Goal: Task Accomplishment & Management: Manage account settings

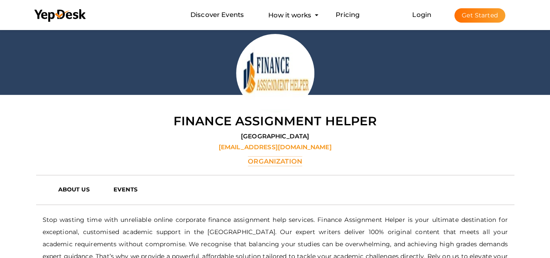
scroll to position [28, 0]
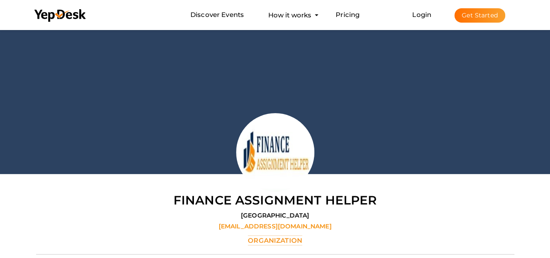
click at [485, 17] on button "Get Started" at bounding box center [480, 15] width 51 height 14
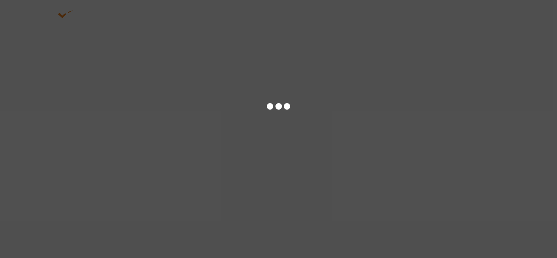
click at [436, 16] on div at bounding box center [278, 129] width 557 height 258
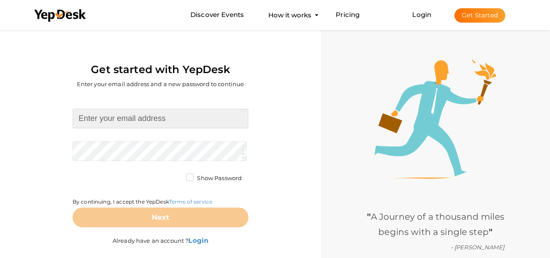
click at [178, 123] on input at bounding box center [161, 119] width 176 height 20
type input "[EMAIL_ADDRESS][DOMAIN_NAME]"
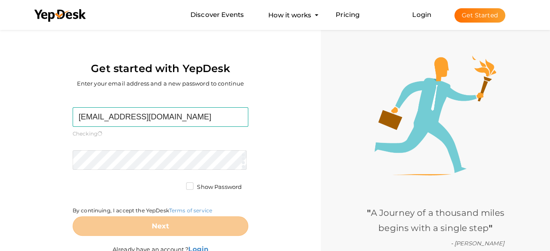
click at [163, 149] on form "eviejames40@gmail.com Required. Invalid email. Checking You already have a YepD…" at bounding box center [161, 171] width 176 height 129
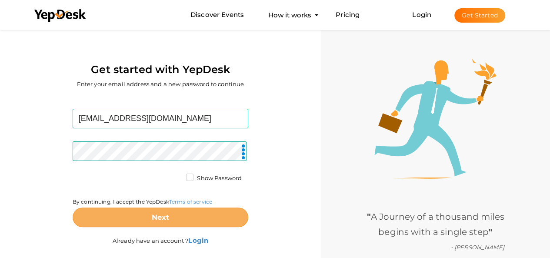
click at [186, 214] on button "Next" at bounding box center [161, 218] width 176 height 20
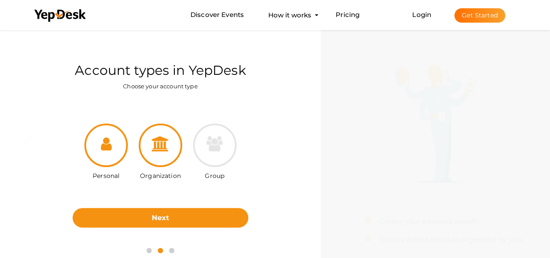
click at [164, 152] on div at bounding box center [161, 146] width 44 height 44
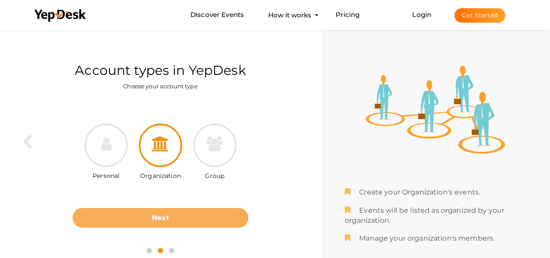
click at [165, 214] on b "Next" at bounding box center [161, 218] width 18 height 8
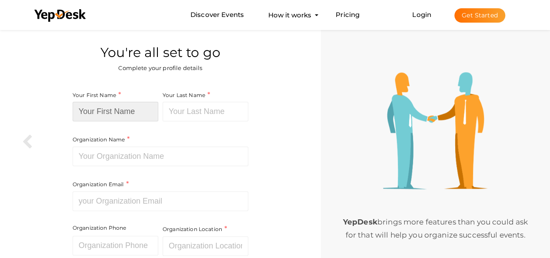
click at [122, 106] on input at bounding box center [116, 112] width 86 height 20
paste input "Wiki Page Creators"
click at [139, 112] on input "Wiki Page Creators" at bounding box center [116, 112] width 86 height 20
type input "Wiki Page Creators"
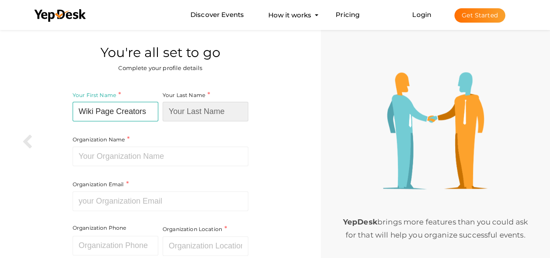
click at [207, 113] on input at bounding box center [206, 112] width 86 height 20
paste input "Creators"
type input "Creators"
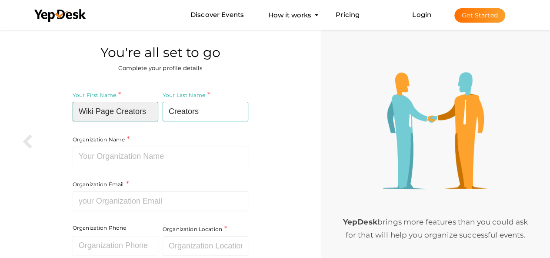
click at [151, 114] on input "Wiki Page Creators" at bounding box center [116, 112] width 86 height 20
type input "Wiki Page"
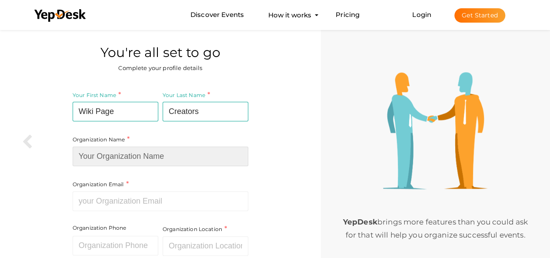
click at [169, 163] on input at bounding box center [161, 157] width 176 height 20
type input "Wiki Page Creators"
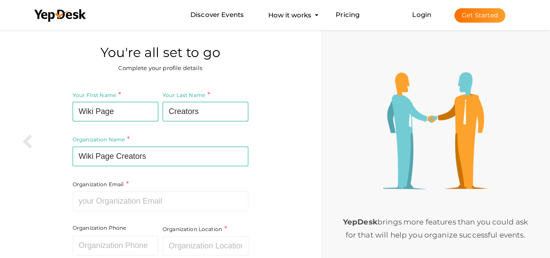
click at [147, 191] on div "Organization Email Required. Invalid email." at bounding box center [161, 195] width 176 height 32
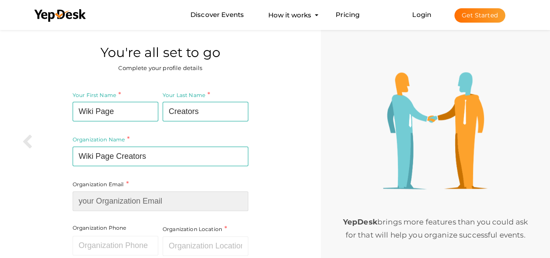
click at [145, 198] on input at bounding box center [161, 201] width 176 height 20
paste input "[EMAIL_ADDRESS][DOMAIN_NAME]"
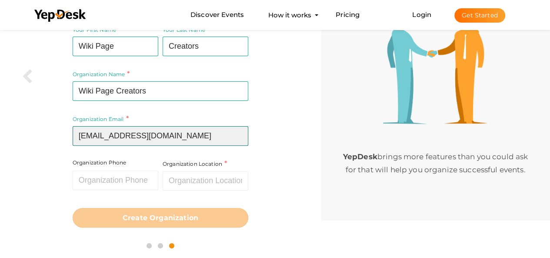
scroll to position [65, 0]
type input "[EMAIL_ADDRESS][DOMAIN_NAME]"
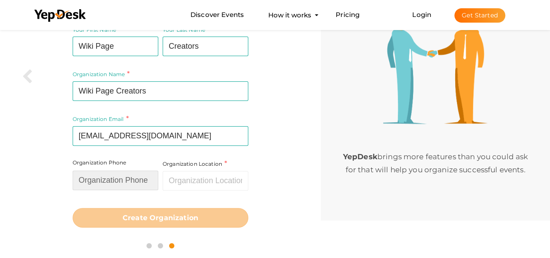
click at [138, 185] on input "text" at bounding box center [116, 181] width 86 height 20
paste input "+441515289103"
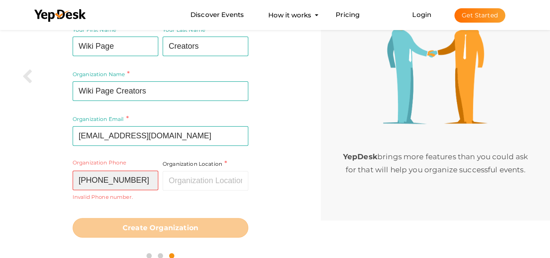
type input "+441515289103"
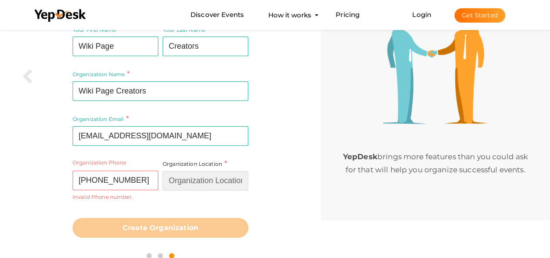
click at [187, 181] on input "text" at bounding box center [206, 181] width 86 height 20
click at [174, 180] on input "text" at bounding box center [206, 181] width 86 height 20
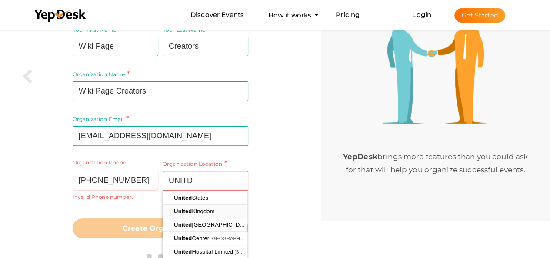
type input "United Kingdom"
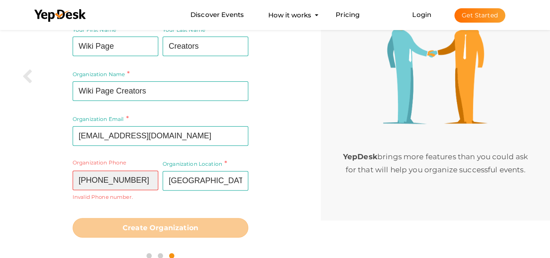
click at [151, 185] on input "+441515289103" at bounding box center [116, 181] width 86 height 20
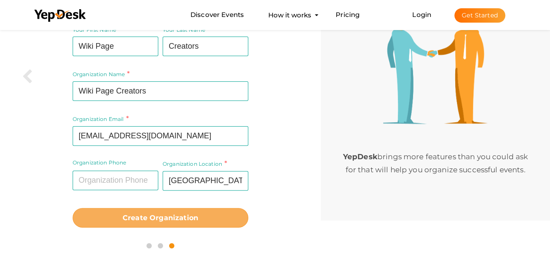
click at [157, 212] on button "Create Organization" at bounding box center [161, 218] width 176 height 20
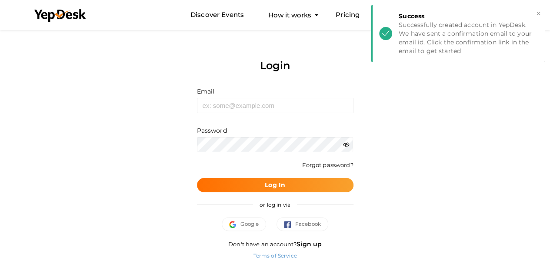
click at [246, 96] on div "Email Invalid email." at bounding box center [275, 100] width 157 height 26
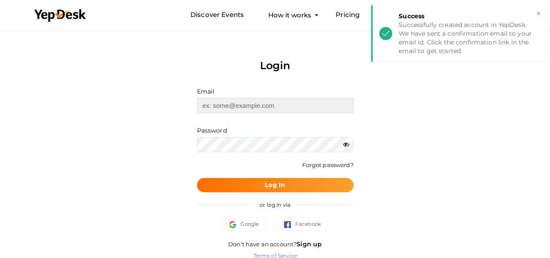
click at [249, 108] on input "text" at bounding box center [275, 105] width 157 height 15
type input "[EMAIL_ADDRESS][DOMAIN_NAME]"
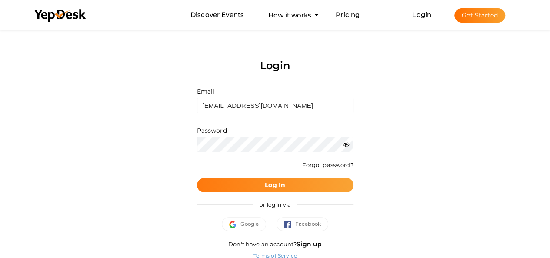
click at [266, 181] on b "Log In" at bounding box center [275, 185] width 20 height 8
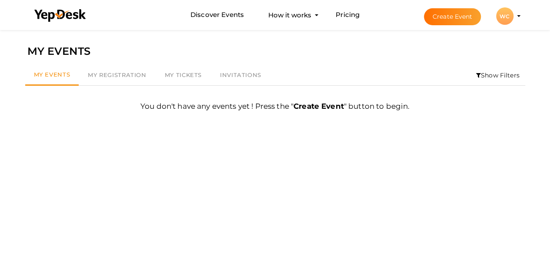
click at [503, 17] on div "WC" at bounding box center [504, 15] width 17 height 17
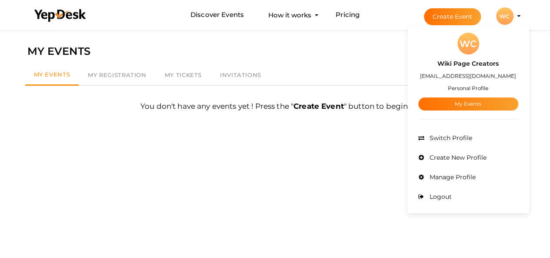
click at [468, 86] on small "Personal Profile" at bounding box center [468, 88] width 40 height 7
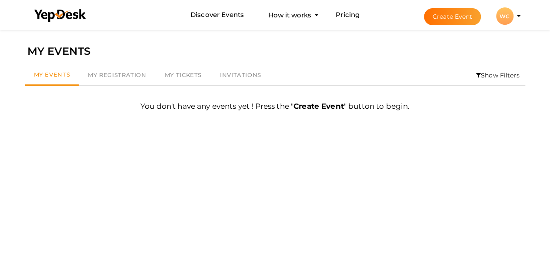
click at [511, 15] on div "WC" at bounding box center [504, 15] width 17 height 17
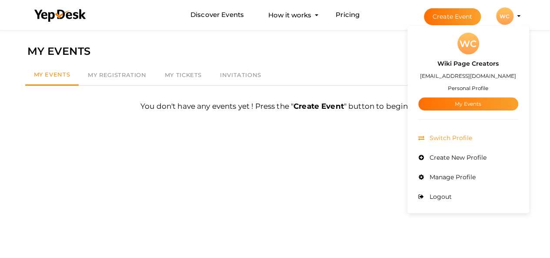
click at [460, 143] on li "Switch Profile" at bounding box center [469, 138] width 100 height 20
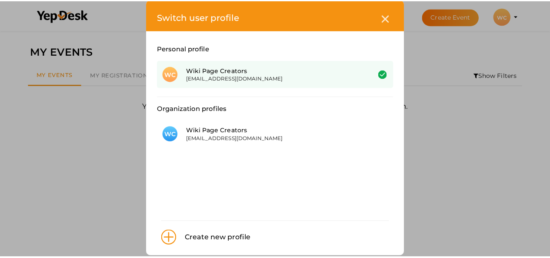
scroll to position [26, 0]
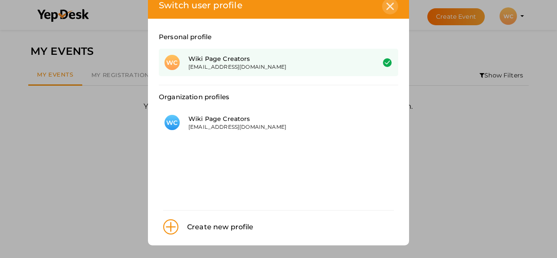
click at [383, 4] on div at bounding box center [390, 6] width 16 height 16
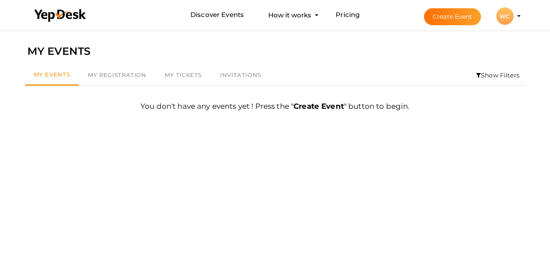
click at [505, 17] on div "WC" at bounding box center [504, 15] width 17 height 17
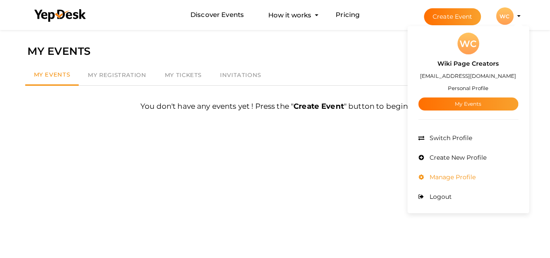
click at [472, 181] on li "Manage Profile" at bounding box center [469, 177] width 100 height 20
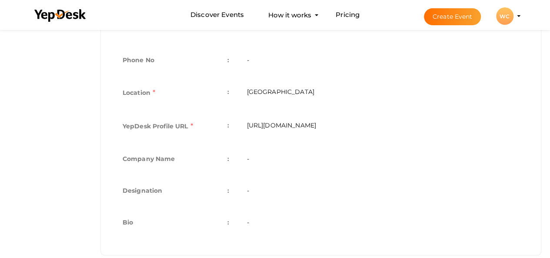
scroll to position [274, 0]
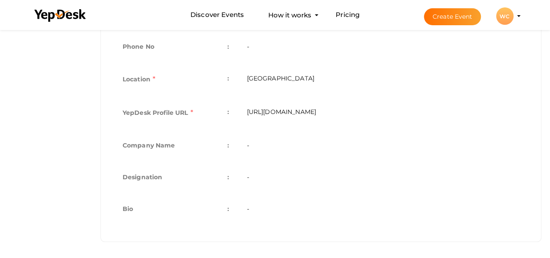
click at [270, 131] on td "-" at bounding box center [383, 147] width 290 height 32
click at [254, 146] on td "-" at bounding box center [383, 147] width 290 height 32
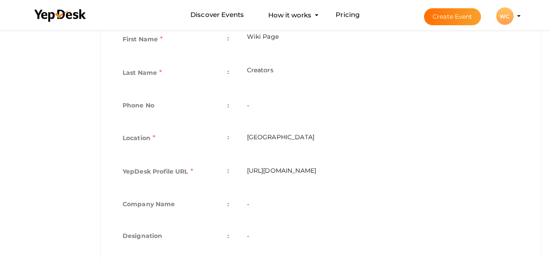
scroll to position [144, 0]
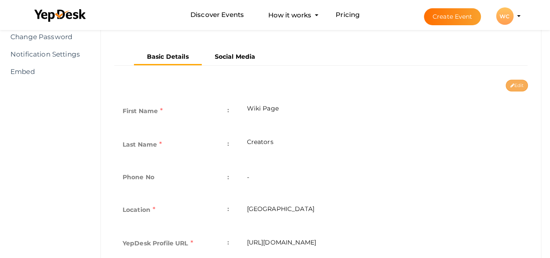
click at [512, 89] on button "Edit" at bounding box center [517, 86] width 22 height 12
type input "Wiki Page"
type input "Creators"
type input "[GEOGRAPHIC_DATA]"
type input "wiki-page-creators"
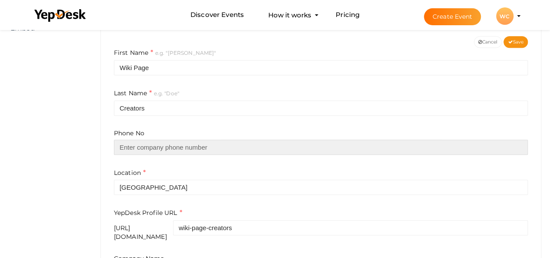
click at [265, 151] on input "text" at bounding box center [321, 147] width 414 height 15
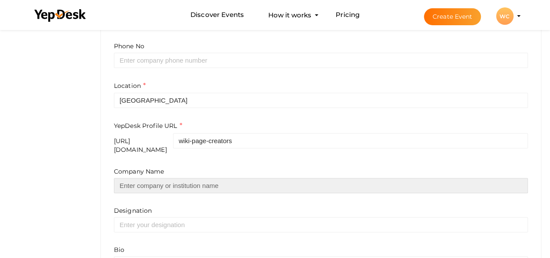
click at [202, 181] on input "text" at bounding box center [321, 185] width 414 height 15
type input "Wiki Page Creators"
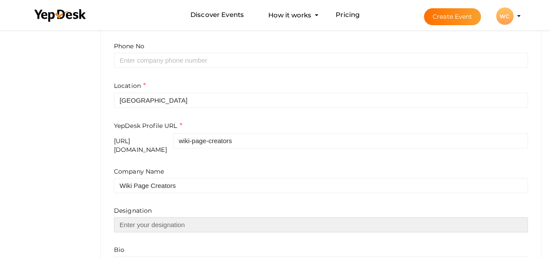
click at [195, 224] on input "text" at bounding box center [321, 224] width 414 height 15
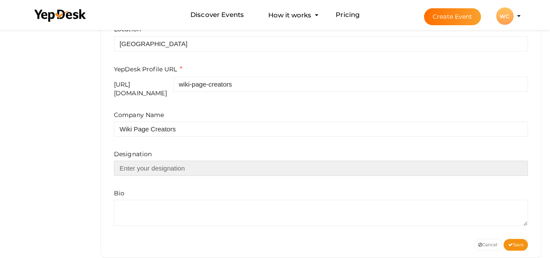
scroll to position [340, 0]
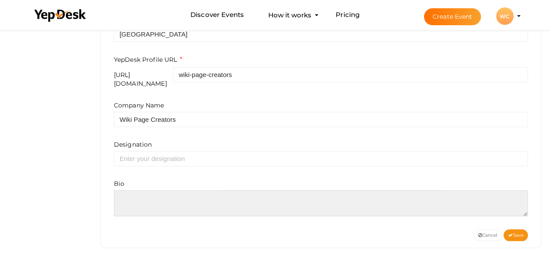
click at [193, 190] on textarea at bounding box center [321, 203] width 414 height 26
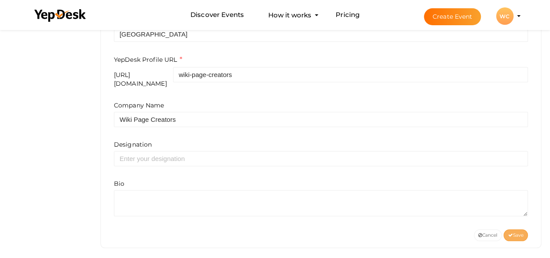
click at [524, 229] on button "Save" at bounding box center [516, 235] width 24 height 12
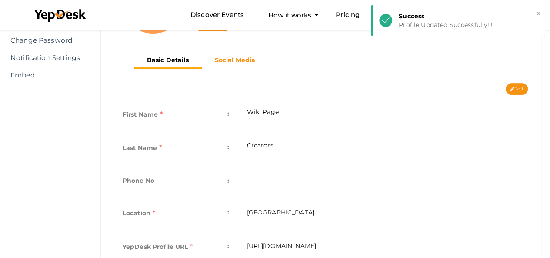
click at [235, 74] on nav "Basic Details Social Media" at bounding box center [321, 64] width 414 height 22
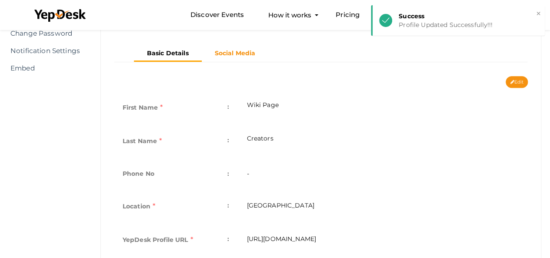
scroll to position [166, 0]
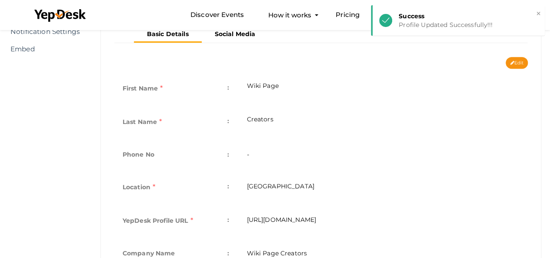
click at [229, 25] on li "Discover Events How it works Powerful Registration / Ticketing Start selling yo…" at bounding box center [275, 14] width 495 height 29
click at [229, 33] on b "Social Media" at bounding box center [235, 34] width 41 height 8
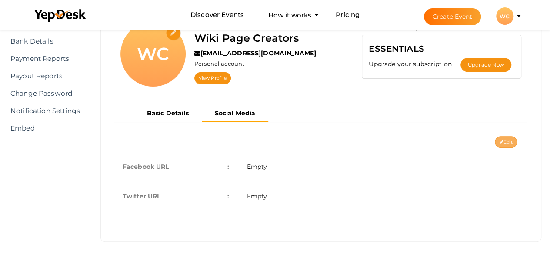
click at [498, 140] on button "Edit" at bounding box center [506, 142] width 22 height 12
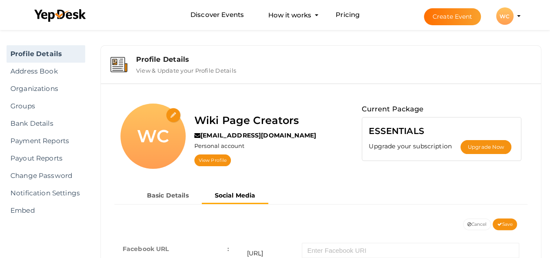
scroll to position [0, 0]
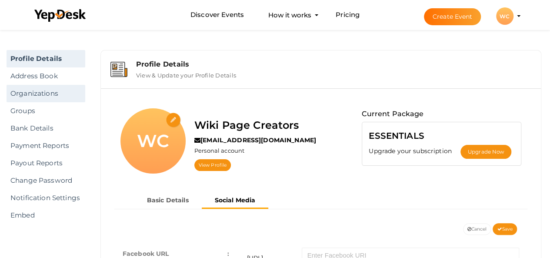
click at [41, 97] on link "Organizations" at bounding box center [46, 93] width 79 height 17
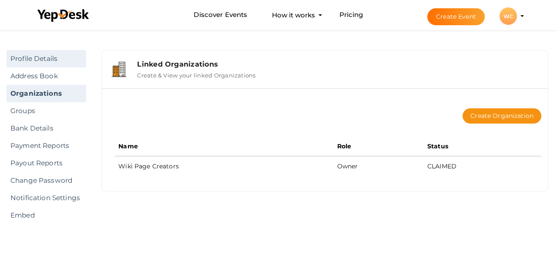
click at [59, 62] on link "Profile Details" at bounding box center [47, 58] width 80 height 17
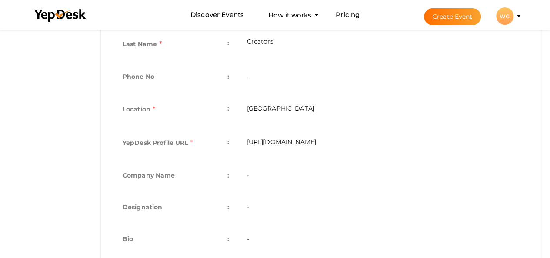
scroll to position [231, 0]
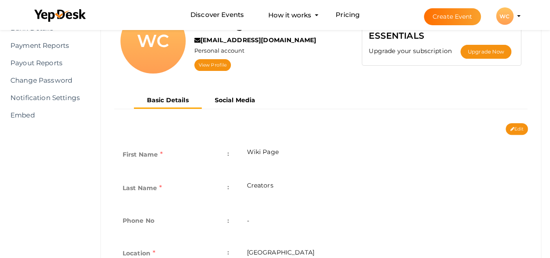
click at [241, 96] on b "Social Media" at bounding box center [235, 100] width 41 height 8
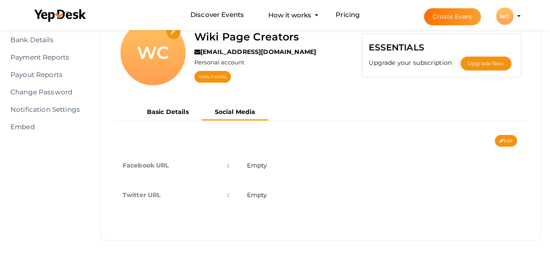
scroll to position [87, 0]
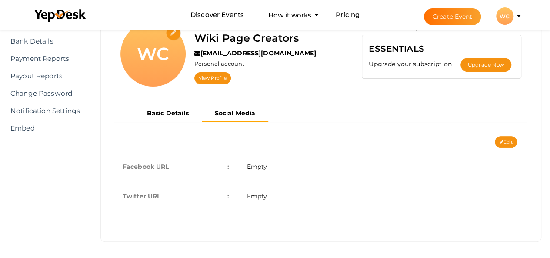
click at [507, 141] on button "Edit" at bounding box center [506, 142] width 22 height 12
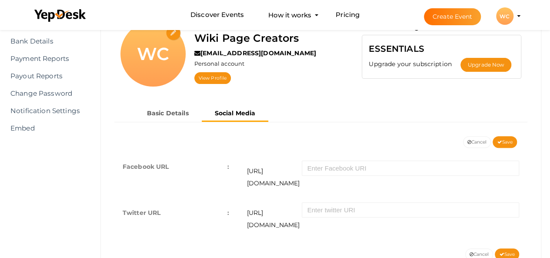
drag, startPoint x: 243, startPoint y: 166, endPoint x: 209, endPoint y: 165, distance: 33.9
click at [241, 165] on td "https://facebook.com/" at bounding box center [383, 175] width 290 height 46
click at [235, 161] on td "Facebook URL :" at bounding box center [176, 175] width 124 height 46
click at [232, 167] on td "Facebook URL :" at bounding box center [176, 175] width 124 height 46
click at [228, 170] on span ":" at bounding box center [229, 167] width 2 height 12
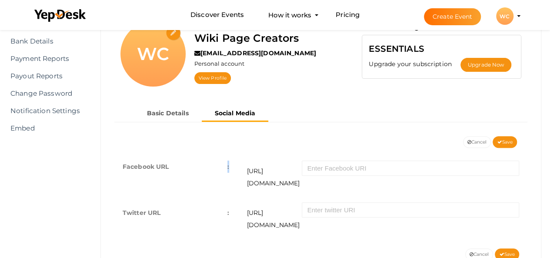
click at [228, 170] on span ":" at bounding box center [229, 167] width 2 height 12
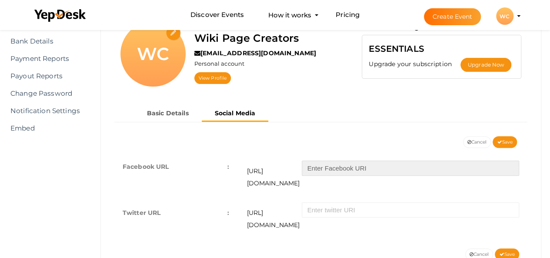
click at [341, 172] on input "text" at bounding box center [411, 168] width 218 height 15
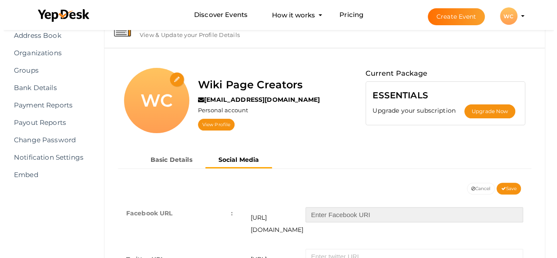
scroll to position [0, 0]
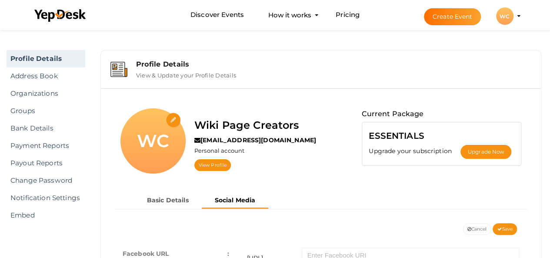
click at [173, 116] on input "file" at bounding box center [173, 120] width 15 height 15
type input "C:\fakepath\wiki-page-creators-logo.jpg"
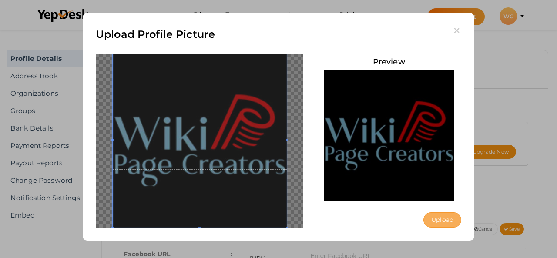
click at [436, 223] on button "Upload" at bounding box center [442, 219] width 38 height 15
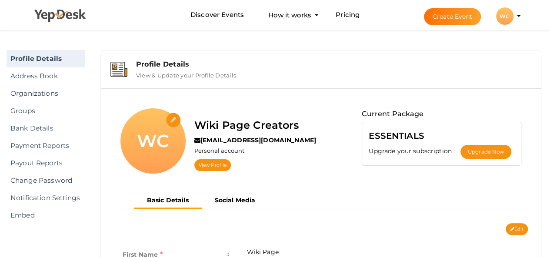
scroll to position [231, 0]
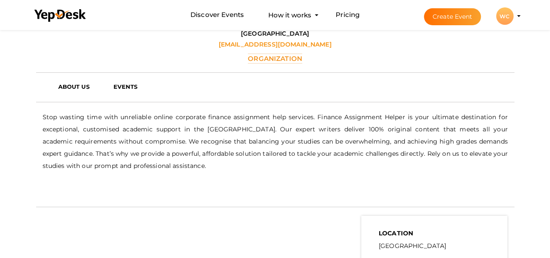
scroll to position [210, 0]
click at [502, 24] on div "WC" at bounding box center [504, 15] width 17 height 17
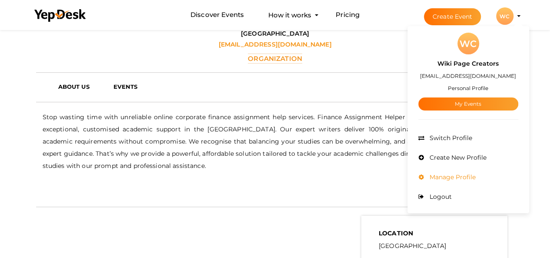
click at [468, 175] on span "Manage Profile" at bounding box center [452, 177] width 48 height 8
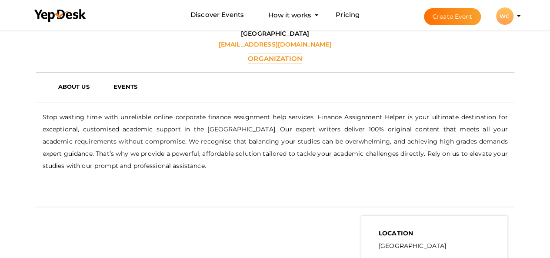
scroll to position [0, 0]
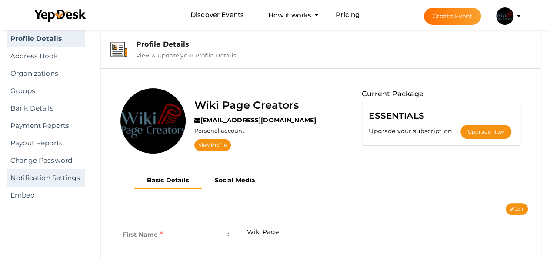
scroll to position [13, 0]
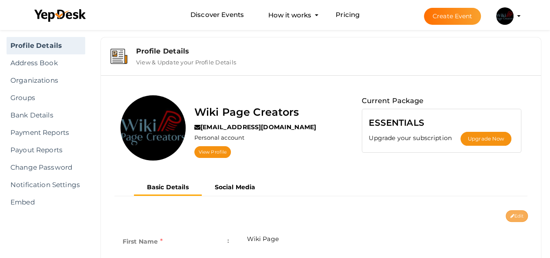
click at [525, 220] on button "Edit" at bounding box center [517, 216] width 22 height 12
type input "Wiki Page"
type input "Creators"
type input "[GEOGRAPHIC_DATA]"
type input "wiki-page-creators"
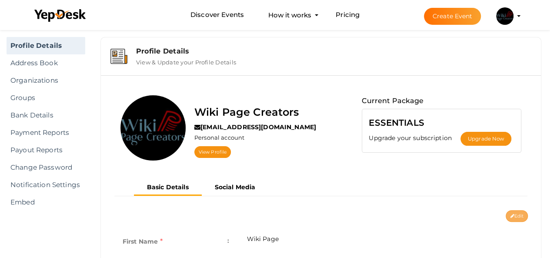
type input "Wiki Page Creators"
click at [508, 214] on icon at bounding box center [510, 216] width 5 height 5
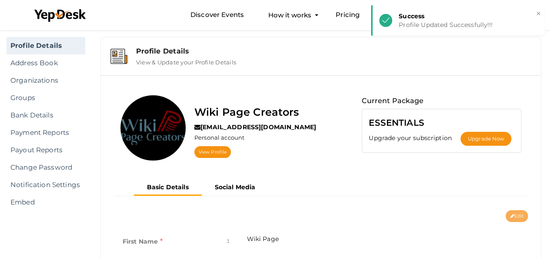
click at [514, 211] on button "Edit" at bounding box center [517, 216] width 22 height 12
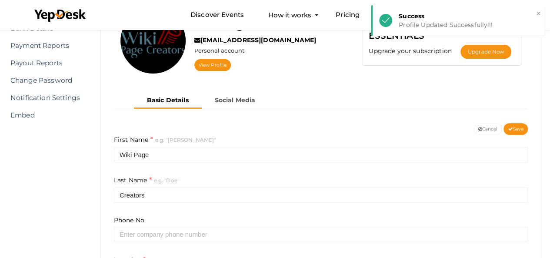
scroll to position [231, 0]
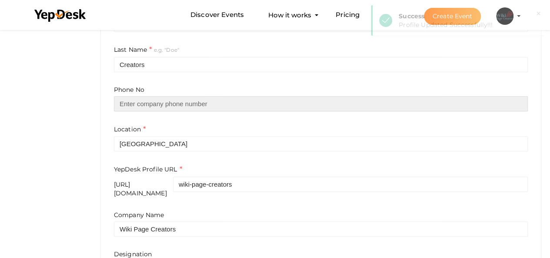
click at [238, 100] on input "text" at bounding box center [321, 103] width 414 height 15
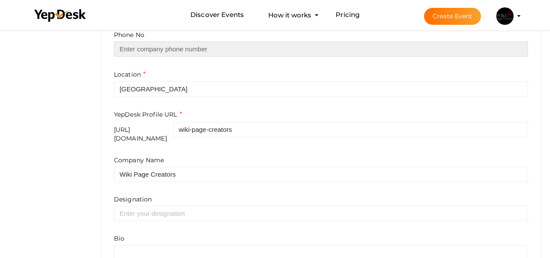
scroll to position [340, 0]
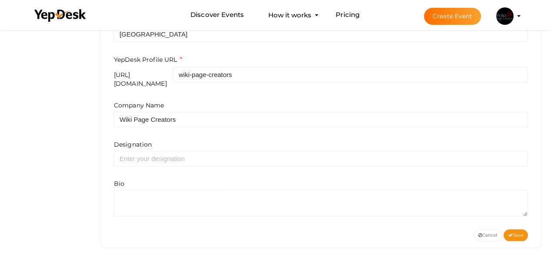
click at [246, 85] on form "First Name e.g. "John" Wiki Page Last Name e.g. "Doe" Creators Phone No Locatio…" at bounding box center [321, 56] width 414 height 322
click at [220, 129] on div "Company Name Wiki Page Creators Designation Bio" at bounding box center [321, 158] width 414 height 115
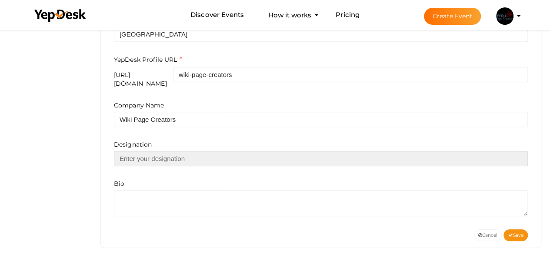
click at [209, 151] on input "text" at bounding box center [321, 158] width 414 height 15
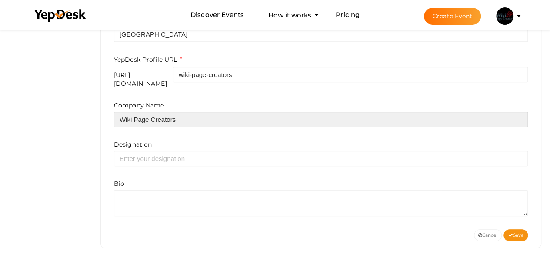
click at [218, 114] on input "Wiki Page Creators" at bounding box center [321, 119] width 414 height 15
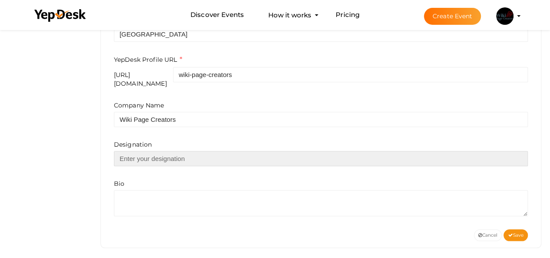
click at [208, 159] on input "text" at bounding box center [321, 158] width 414 height 15
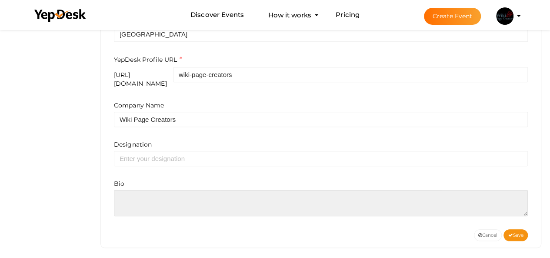
click at [198, 190] on textarea at bounding box center [321, 203] width 414 height 26
click at [195, 207] on textarea at bounding box center [321, 203] width 414 height 26
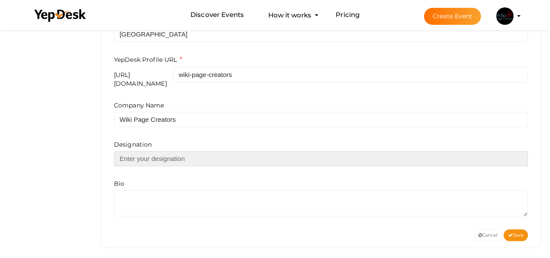
click at [224, 159] on input "text" at bounding box center [321, 158] width 414 height 15
paste input "https://wikipagecreators.co.uk/"
type input "https://wikipagecreators.co.uk/"
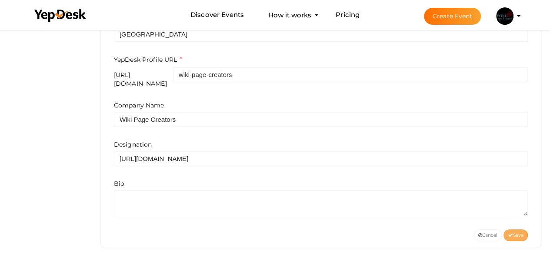
click at [508, 233] on icon at bounding box center [510, 235] width 5 height 5
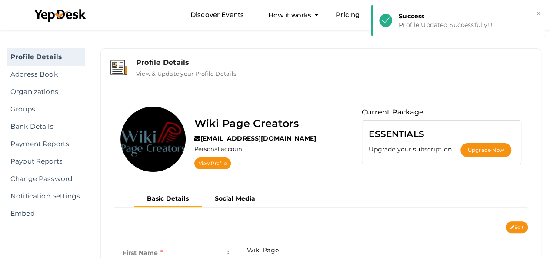
scroll to position [0, 0]
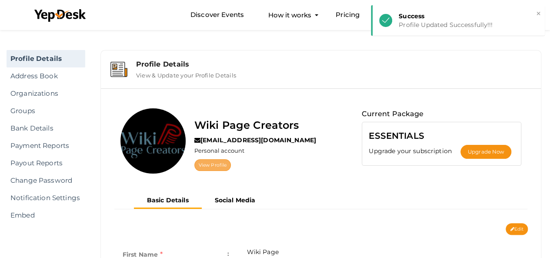
click at [218, 159] on link "View Profile" at bounding box center [212, 165] width 37 height 12
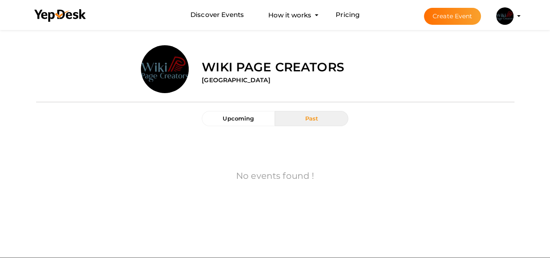
click at [505, 22] on img at bounding box center [504, 15] width 17 height 17
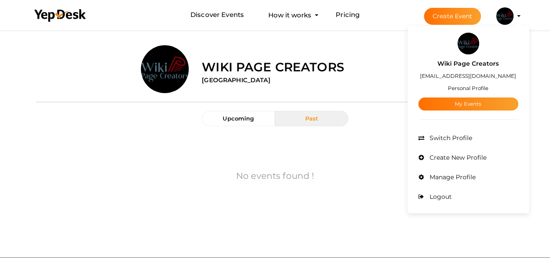
click at [479, 87] on small "Personal Profile" at bounding box center [468, 88] width 40 height 7
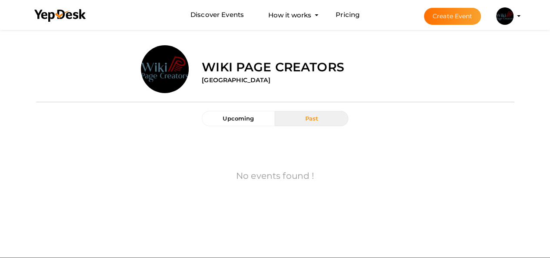
click at [500, 7] on button "Wiki Page Creators [EMAIL_ADDRESS][DOMAIN_NAME] Personal Profile My Events Admi…" at bounding box center [505, 16] width 23 height 18
click at [506, 24] on img at bounding box center [504, 15] width 17 height 17
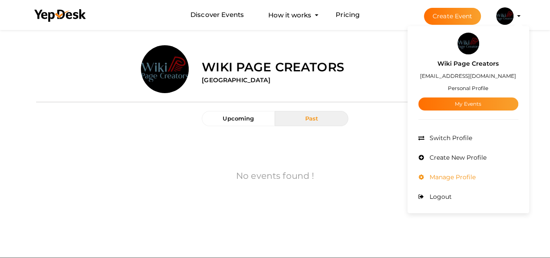
click at [457, 173] on span "Manage Profile" at bounding box center [452, 177] width 48 height 8
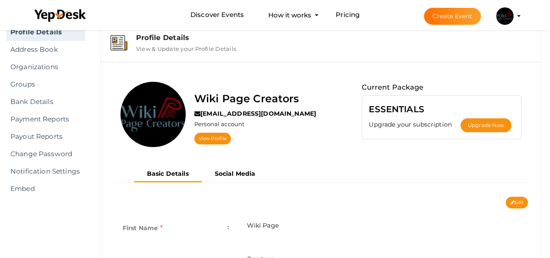
scroll to position [13, 0]
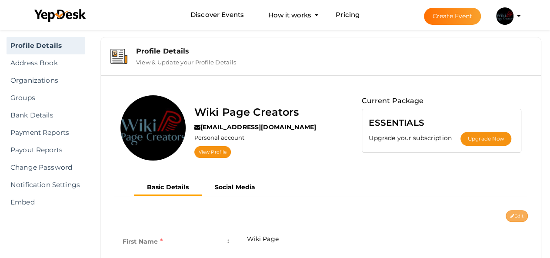
click at [519, 211] on button "Edit" at bounding box center [517, 216] width 22 height 12
type input "Wiki Page"
type input "Creators"
type input "[GEOGRAPHIC_DATA]"
type input "wiki-page-creators"
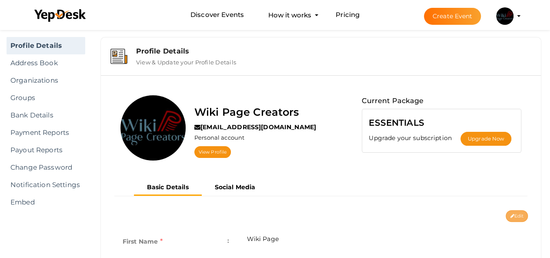
type input "Wiki Page Creators"
type input "[URL][DOMAIN_NAME]"
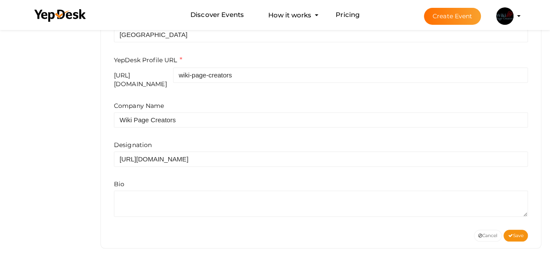
scroll to position [340, 0]
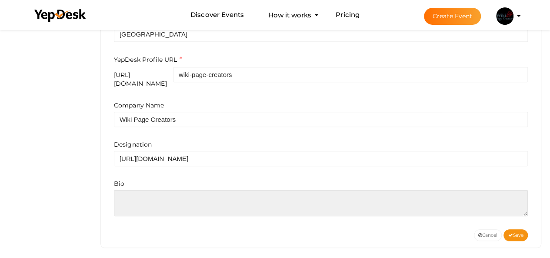
click at [215, 207] on textarea at bounding box center [321, 203] width 414 height 26
paste textarea "At [DOMAIN_NAME], we offer wiki page creation services along with gentle assign…"
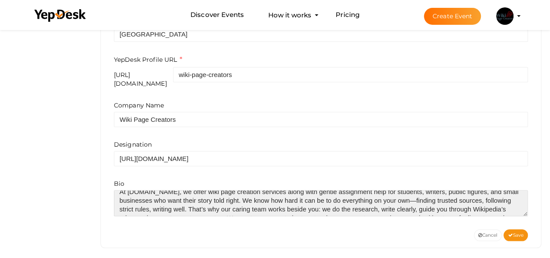
scroll to position [0, 0]
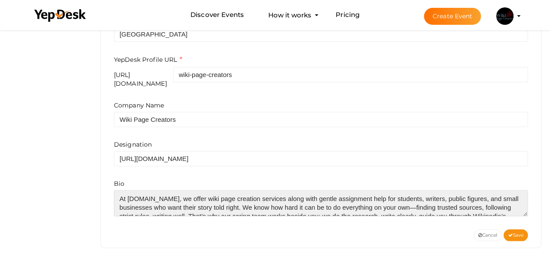
click at [446, 201] on textarea at bounding box center [321, 203] width 414 height 26
type textarea "At [DOMAIN_NAME], we offer wiki page creation services along with gentle assign…"
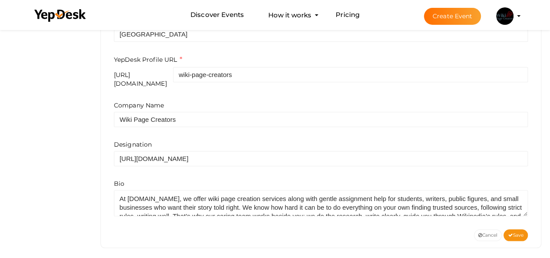
click at [302, 166] on div "Company Name Wiki Page Creators Designation [URL][DOMAIN_NAME] Bio" at bounding box center [321, 158] width 414 height 115
click at [303, 161] on div "Company Name Wiki Page Creators Designation [URL][DOMAIN_NAME] Bio" at bounding box center [321, 158] width 414 height 115
click at [303, 161] on div "Company Name Wiki Page Creators Designation https://wikipagecreators.co.uk/ Bio" at bounding box center [321, 158] width 414 height 115
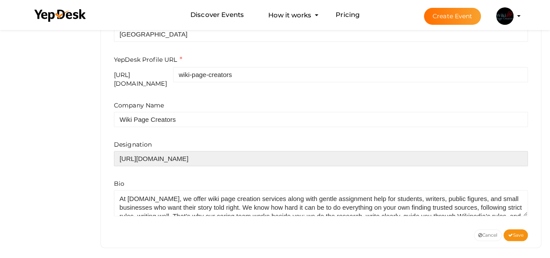
click at [305, 153] on input "https://wikipagecreators.co.uk/" at bounding box center [321, 158] width 414 height 15
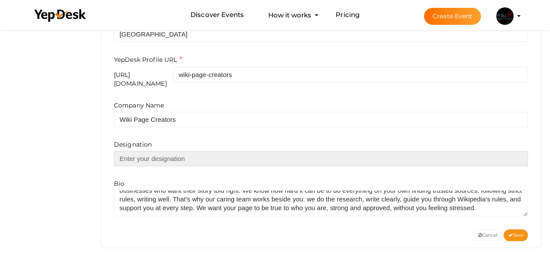
scroll to position [26, 0]
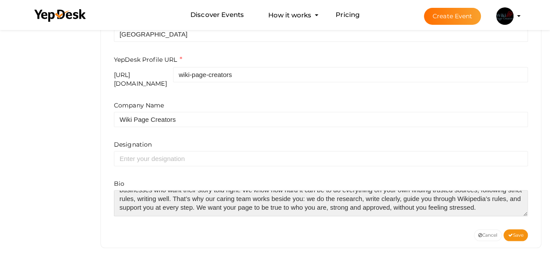
click at [419, 201] on textarea at bounding box center [321, 203] width 414 height 26
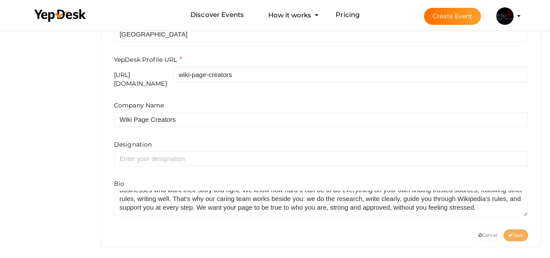
click at [520, 232] on span "Save" at bounding box center [516, 235] width 16 height 6
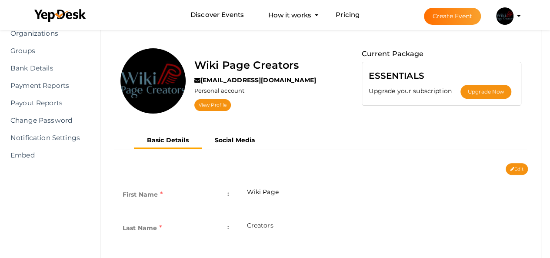
scroll to position [41, 0]
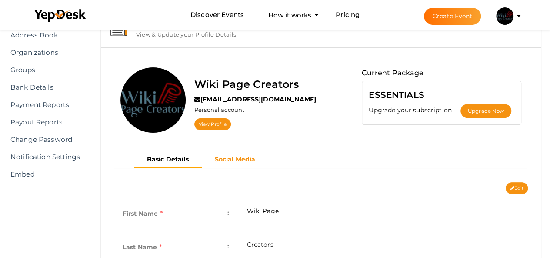
click at [245, 160] on b "Social Media" at bounding box center [235, 159] width 41 height 8
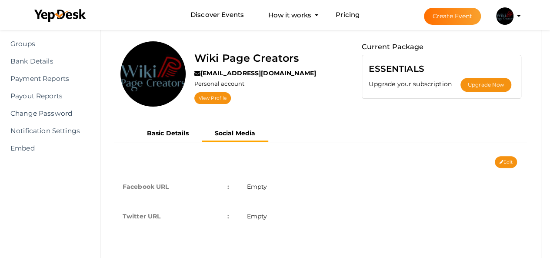
scroll to position [84, 0]
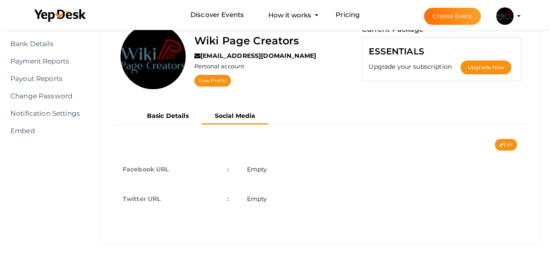
click at [290, 176] on td "Empty" at bounding box center [383, 169] width 290 height 30
click at [510, 147] on button "Edit" at bounding box center [506, 145] width 22 height 12
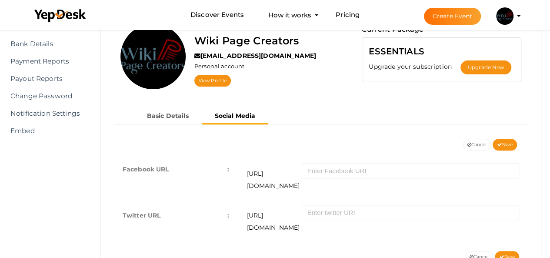
click at [348, 186] on td "https://facebook.com/" at bounding box center [383, 177] width 290 height 46
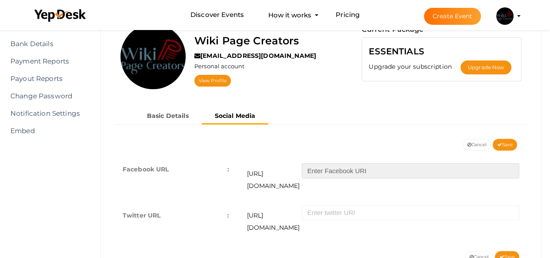
click at [360, 173] on input "text" at bounding box center [411, 170] width 218 height 15
click at [359, 177] on input "text" at bounding box center [411, 170] width 218 height 15
paste input "people/WikiPage-Creators/61577294499941/"
type input "people/WikiPage-Creators/61577294499941/"
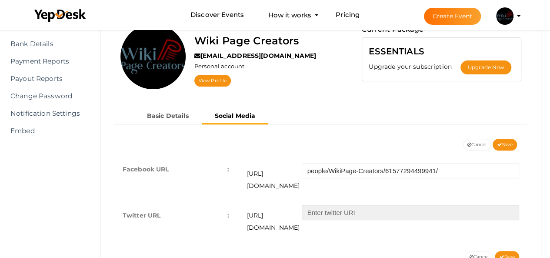
click at [381, 205] on input "text" at bounding box center [411, 212] width 218 height 15
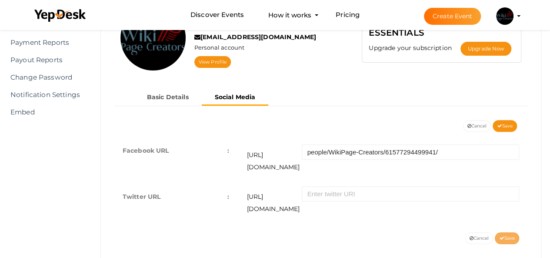
click at [503, 235] on span "Save" at bounding box center [507, 238] width 16 height 6
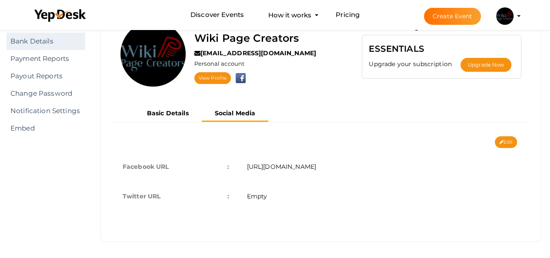
click at [77, 37] on link "Bank Details" at bounding box center [46, 41] width 79 height 17
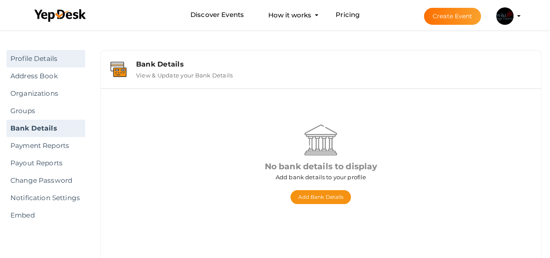
click at [61, 62] on link "Profile Details" at bounding box center [46, 58] width 79 height 17
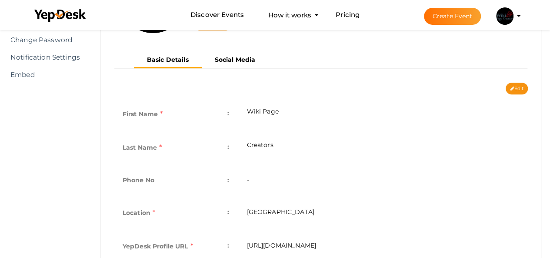
scroll to position [57, 0]
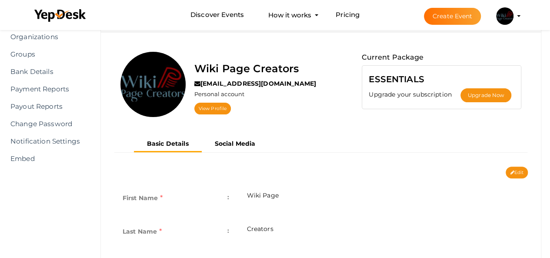
click at [517, 15] on li "Create Event Wiki Page Creators eviejames40@gmail.com Personal Profile My Event…" at bounding box center [465, 15] width 116 height 31
click at [509, 21] on img at bounding box center [504, 15] width 17 height 17
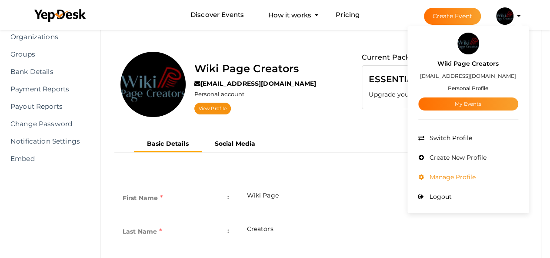
click at [458, 167] on li "Manage Profile" at bounding box center [469, 177] width 100 height 20
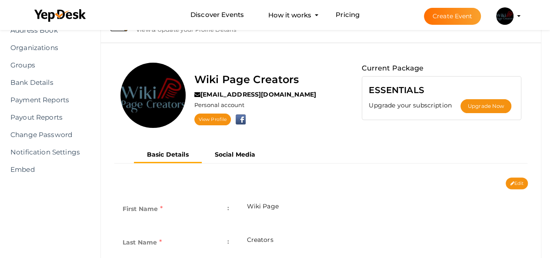
scroll to position [44, 0]
